Goal: Check status: Check status

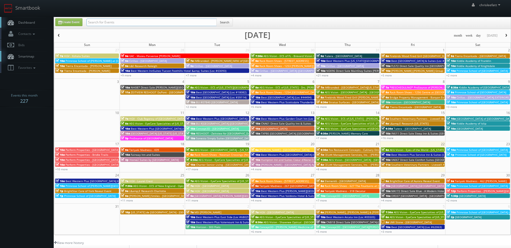
click at [171, 23] on input "text" at bounding box center [152, 23] width 130 height 8
type input "visual comfort annapolis"
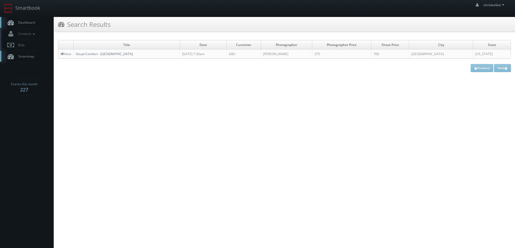
click at [107, 54] on link "Visual Comfort - Annapolis" at bounding box center [104, 54] width 57 height 5
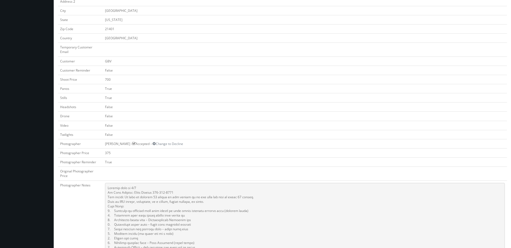
scroll to position [188, 0]
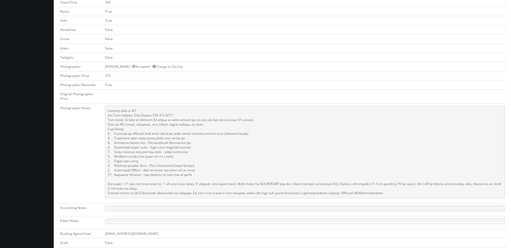
click at [87, 141] on td "Photographer Notes" at bounding box center [80, 153] width 45 height 100
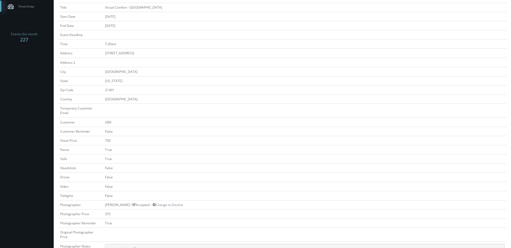
scroll to position [0, 0]
